Goal: Check status: Check status

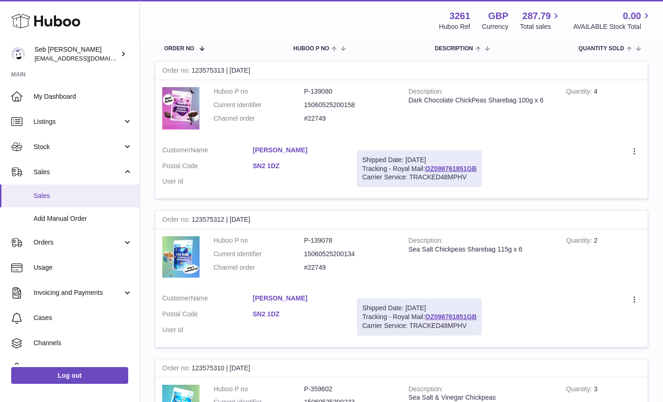
click at [44, 193] on span "Sales" at bounding box center [83, 196] width 99 height 9
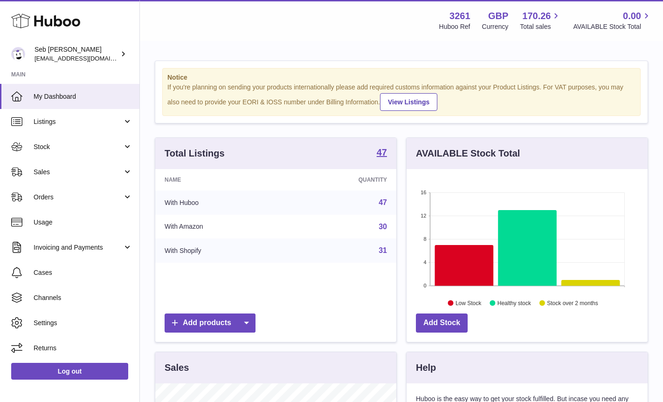
scroll to position [145, 241]
click at [61, 175] on span "Sales" at bounding box center [78, 172] width 89 height 9
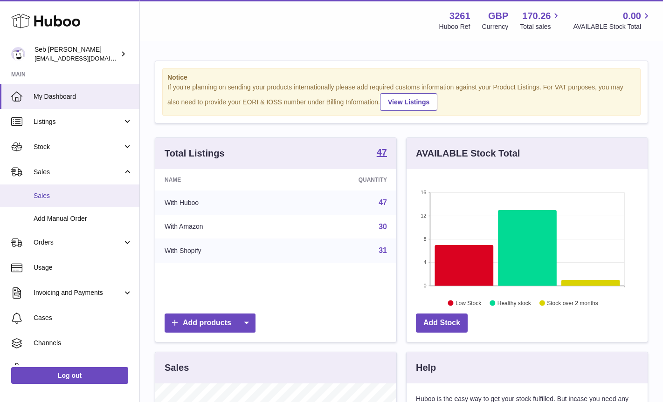
click at [64, 198] on span "Sales" at bounding box center [83, 196] width 99 height 9
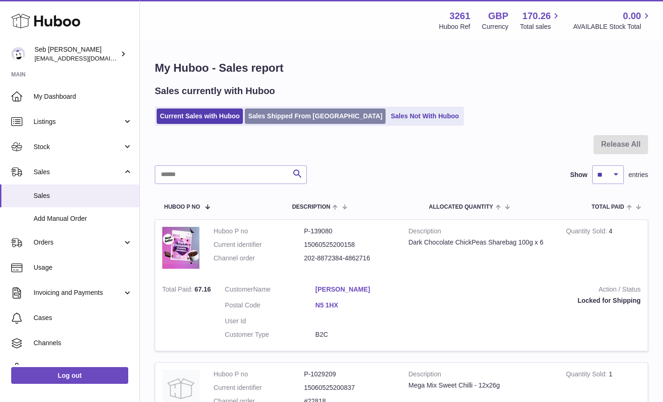
click at [291, 115] on link "Sales Shipped From [GEOGRAPHIC_DATA]" at bounding box center [315, 116] width 141 height 15
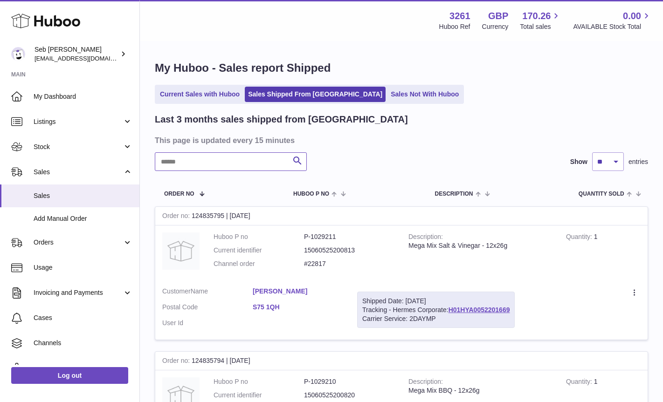
click at [186, 168] on input "text" at bounding box center [231, 161] width 152 height 19
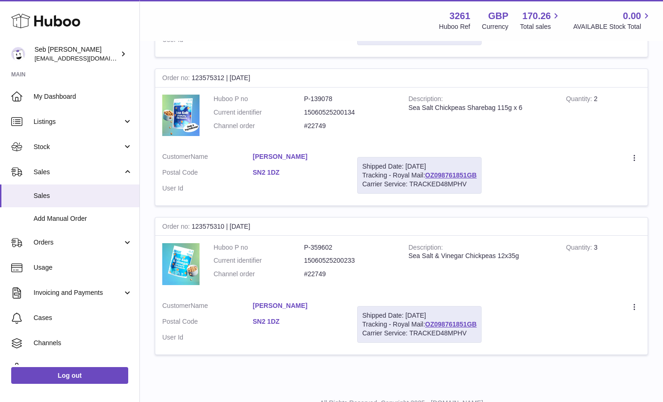
scroll to position [289, 0]
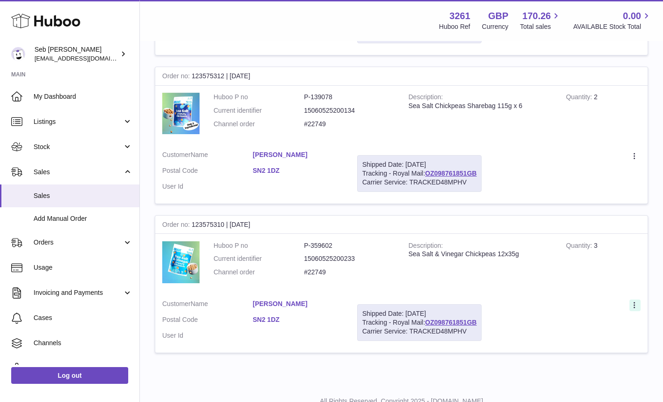
type input "*****"
click at [635, 304] on icon at bounding box center [635, 306] width 11 height 9
click at [594, 344] on li "Duplicate Order" at bounding box center [593, 346] width 93 height 20
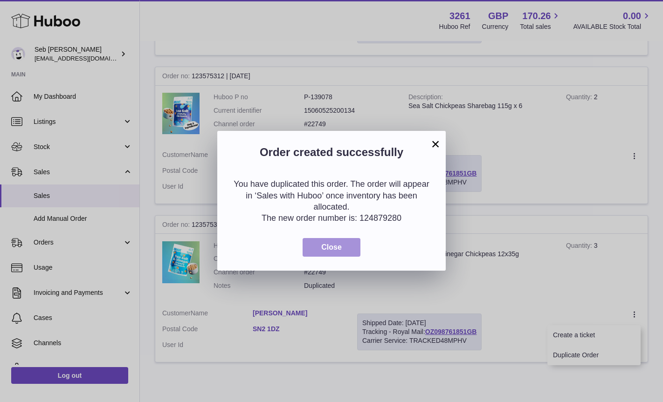
click at [337, 248] on span "Close" at bounding box center [331, 247] width 21 height 8
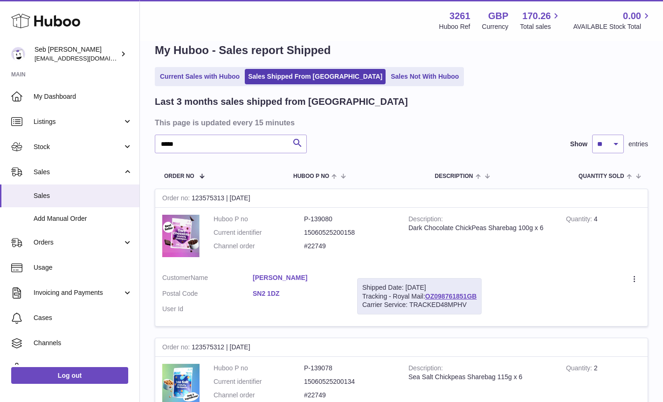
scroll to position [0, 0]
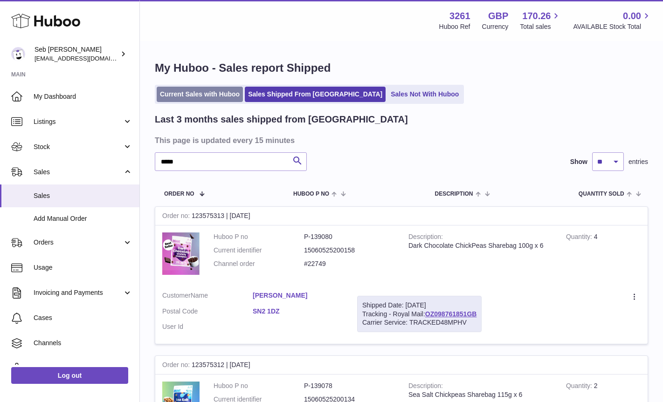
click at [185, 92] on link "Current Sales with Huboo" at bounding box center [200, 94] width 86 height 15
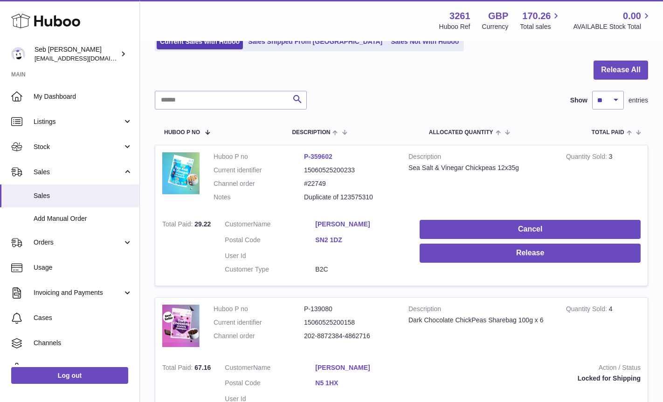
scroll to position [78, 0]
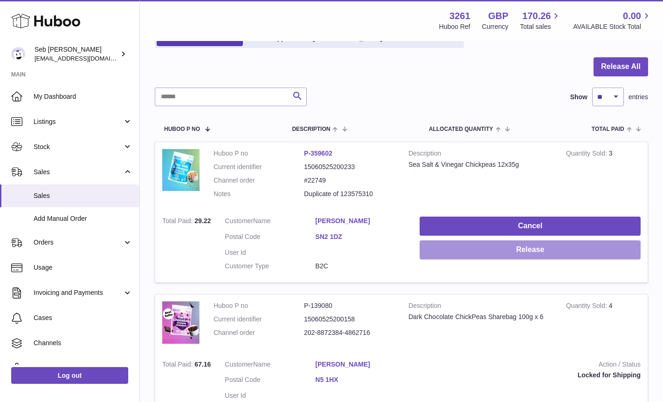
click at [464, 254] on button "Release" at bounding box center [530, 250] width 221 height 19
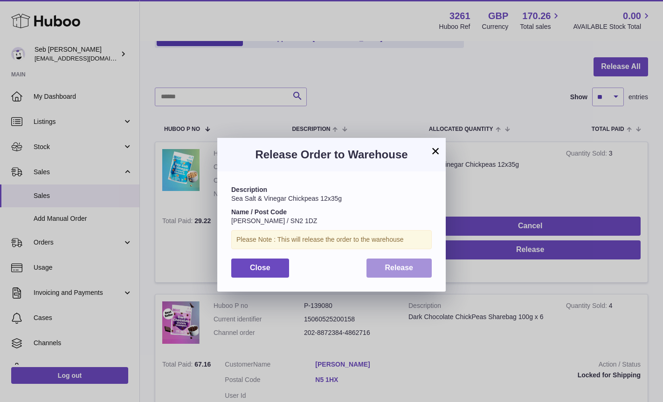
click at [404, 272] on span "Release" at bounding box center [399, 268] width 28 height 8
